Goal: Task Accomplishment & Management: Manage account settings

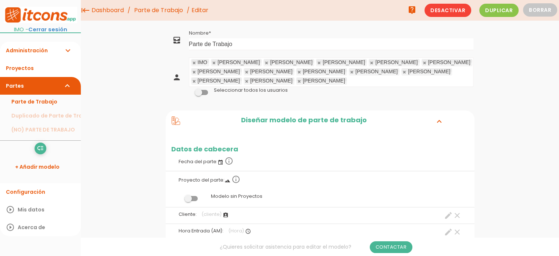
drag, startPoint x: 562, startPoint y: 78, endPoint x: 408, endPoint y: 191, distance: 191.6
click at [408, 191] on label "Modelo sin Proyectos" at bounding box center [320, 196] width 298 height 14
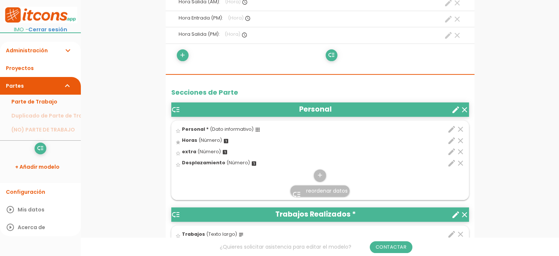
scroll to position [260, 0]
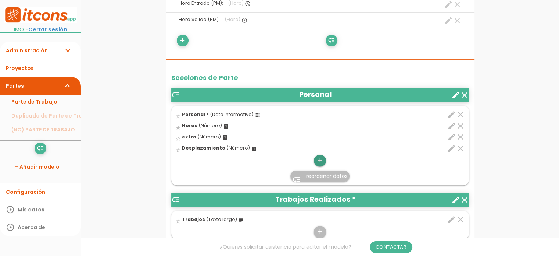
click at [321, 159] on icon "add" at bounding box center [320, 160] width 7 height 12
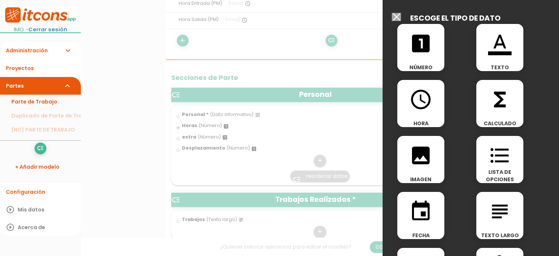
click at [499, 45] on icon "format_color_text" at bounding box center [500, 44] width 24 height 24
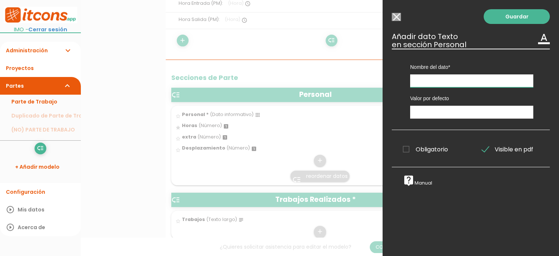
click at [455, 76] on input "text" at bounding box center [471, 80] width 123 height 13
type input "Matricula Vehículo :"
click at [477, 108] on input "text" at bounding box center [471, 112] width 123 height 13
click at [516, 22] on link "Guardar" at bounding box center [517, 16] width 66 height 15
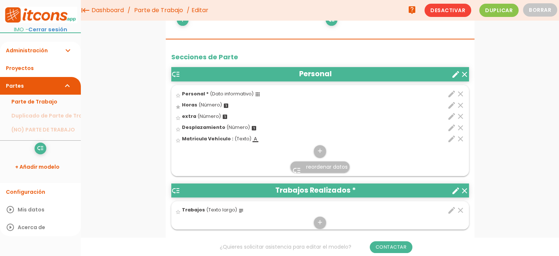
click at [452, 138] on icon "edit" at bounding box center [452, 138] width 9 height 9
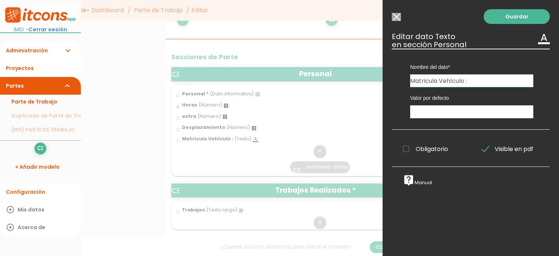
click at [406, 151] on span "Obligatorio" at bounding box center [425, 148] width 45 height 9
click at [0, 0] on input "Obligatorio" at bounding box center [0, 0] width 0 height 0
click at [512, 18] on link "Guardar" at bounding box center [517, 16] width 66 height 15
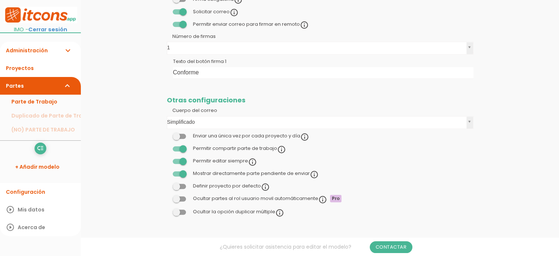
scroll to position [260, 0]
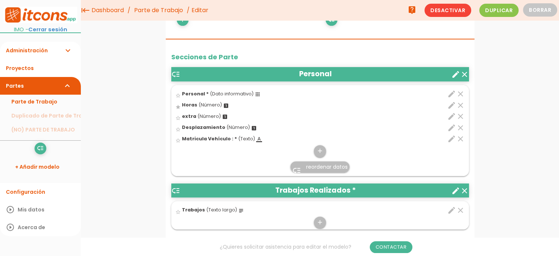
click at [103, 11] on link "Dashboard" at bounding box center [108, 10] width 36 height 21
